Goal: Task Accomplishment & Management: Manage account settings

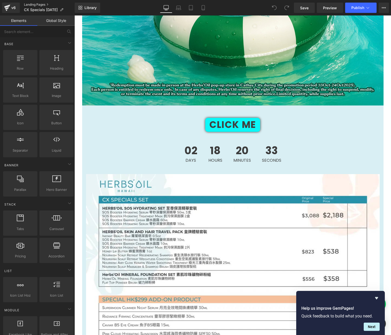
click at [46, 4] on link "Landing Pages" at bounding box center [49, 5] width 51 height 4
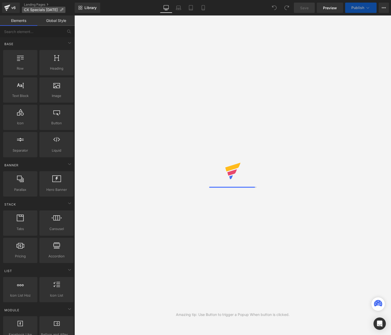
click at [58, 11] on span "CX Specials [DATE]" at bounding box center [41, 10] width 34 height 4
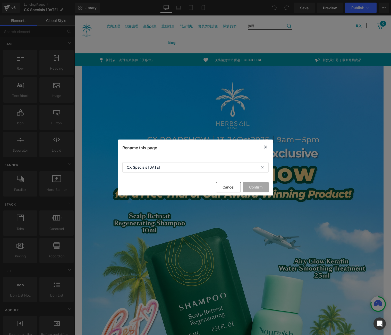
drag, startPoint x: 265, startPoint y: 149, endPoint x: 191, endPoint y: 134, distance: 75.6
click at [265, 149] on icon at bounding box center [266, 147] width 6 height 6
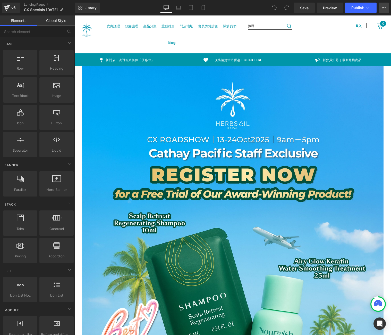
click at [387, 5] on button "View Live Page View with current Template Save Template to Library Schedule Pub…" at bounding box center [384, 8] width 10 height 10
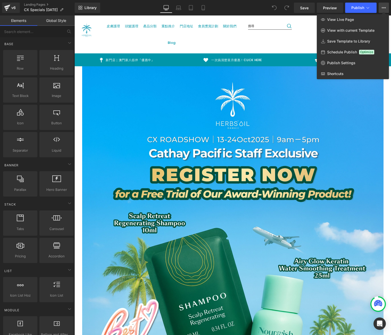
click at [348, 52] on span "Schedule Publish" at bounding box center [342, 52] width 30 height 5
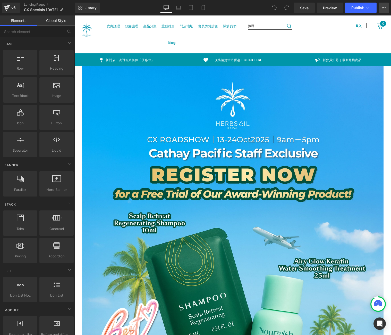
click at [383, 7] on icon at bounding box center [384, 8] width 4 height 4
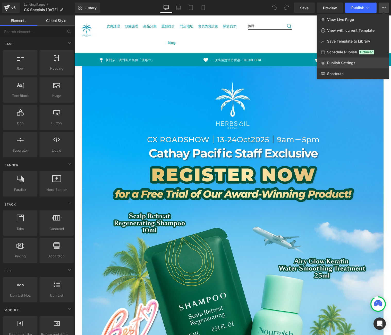
click at [350, 64] on span "Publish Settings" at bounding box center [341, 63] width 28 height 5
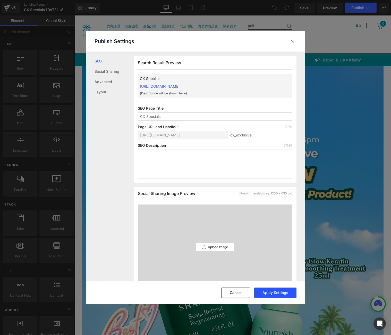
click at [262, 290] on button "Apply Settings" at bounding box center [275, 292] width 42 height 10
type input "CX Specials"
